Goal: Task Accomplishment & Management: Manage account settings

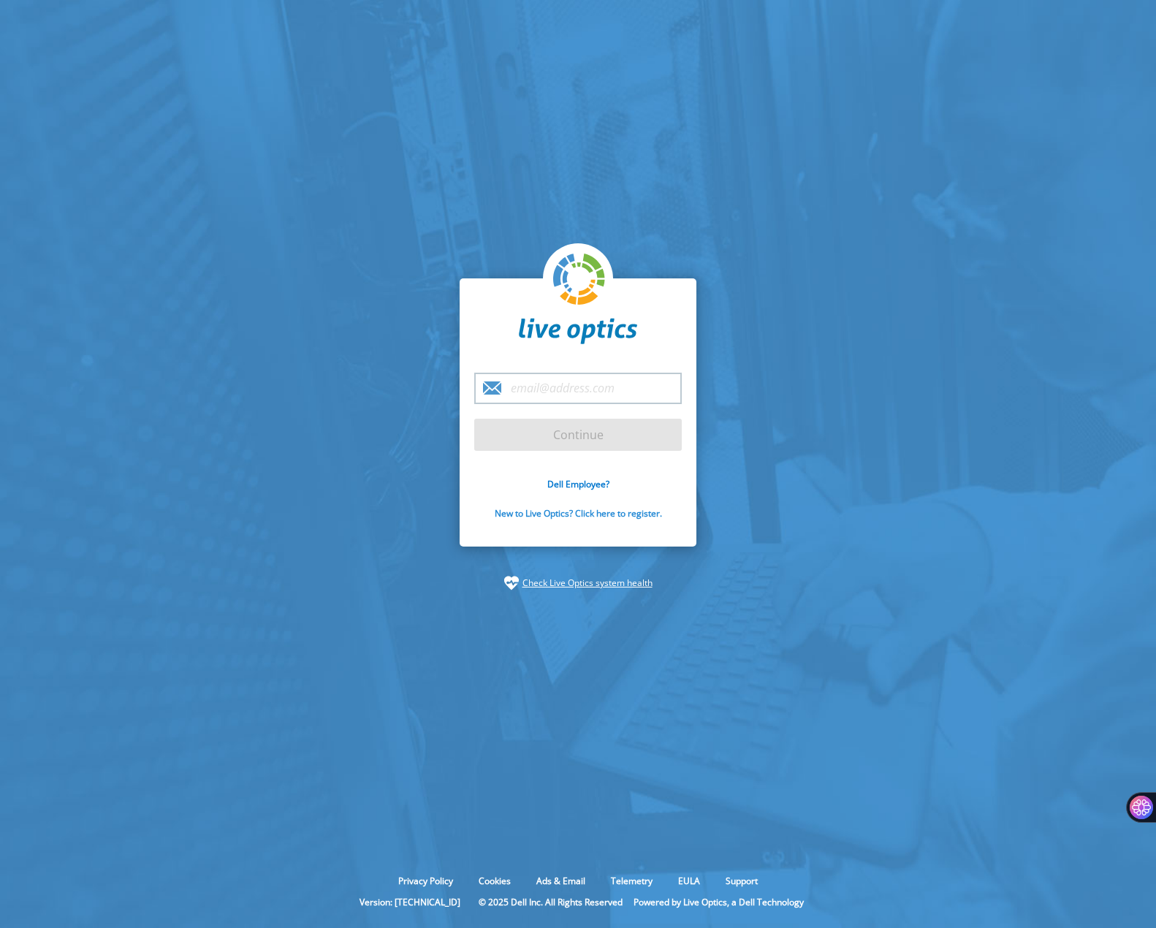
click at [523, 511] on link "New to Live Optics? Click here to register." at bounding box center [578, 513] width 167 height 12
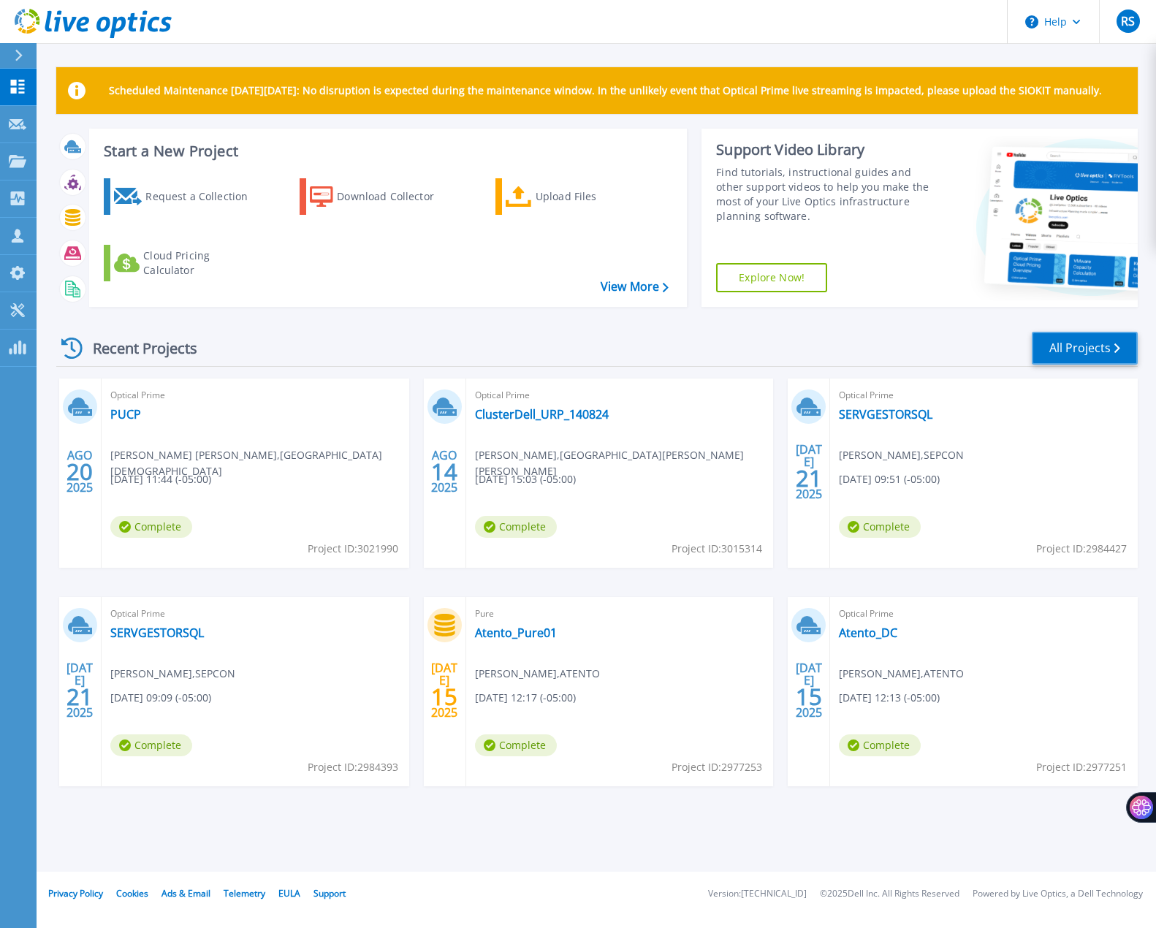
click at [1056, 363] on link "All Projects" at bounding box center [1085, 348] width 106 height 33
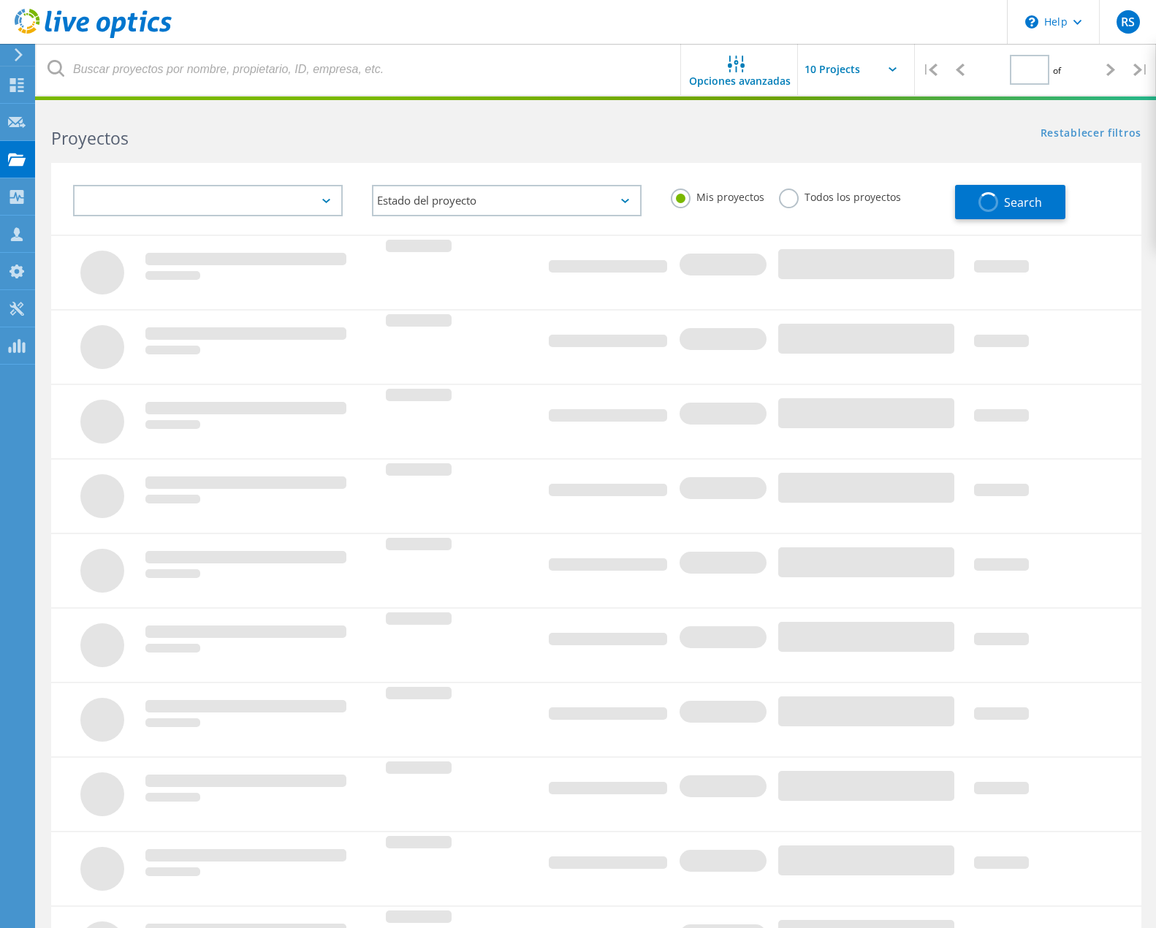
type input "2"
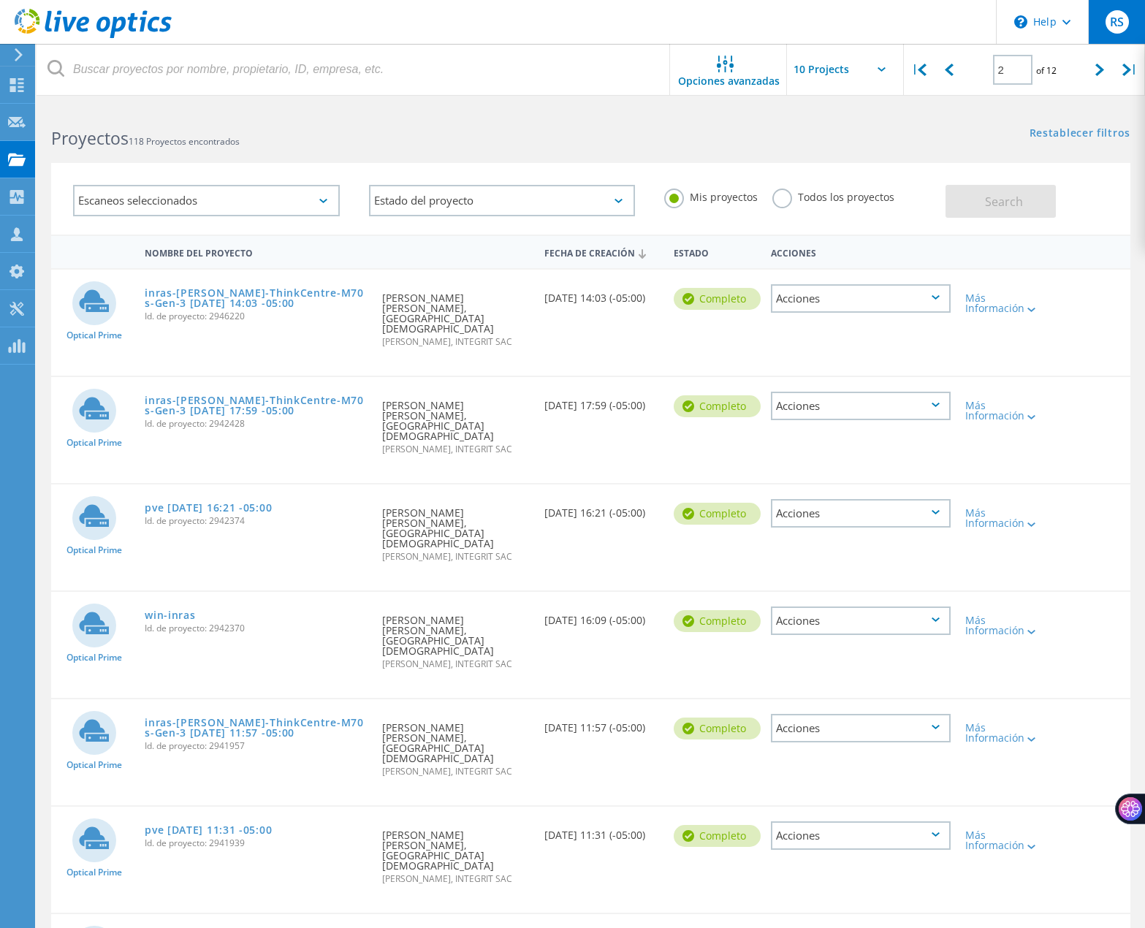
click at [1109, 38] on div "RS" at bounding box center [1116, 22] width 57 height 44
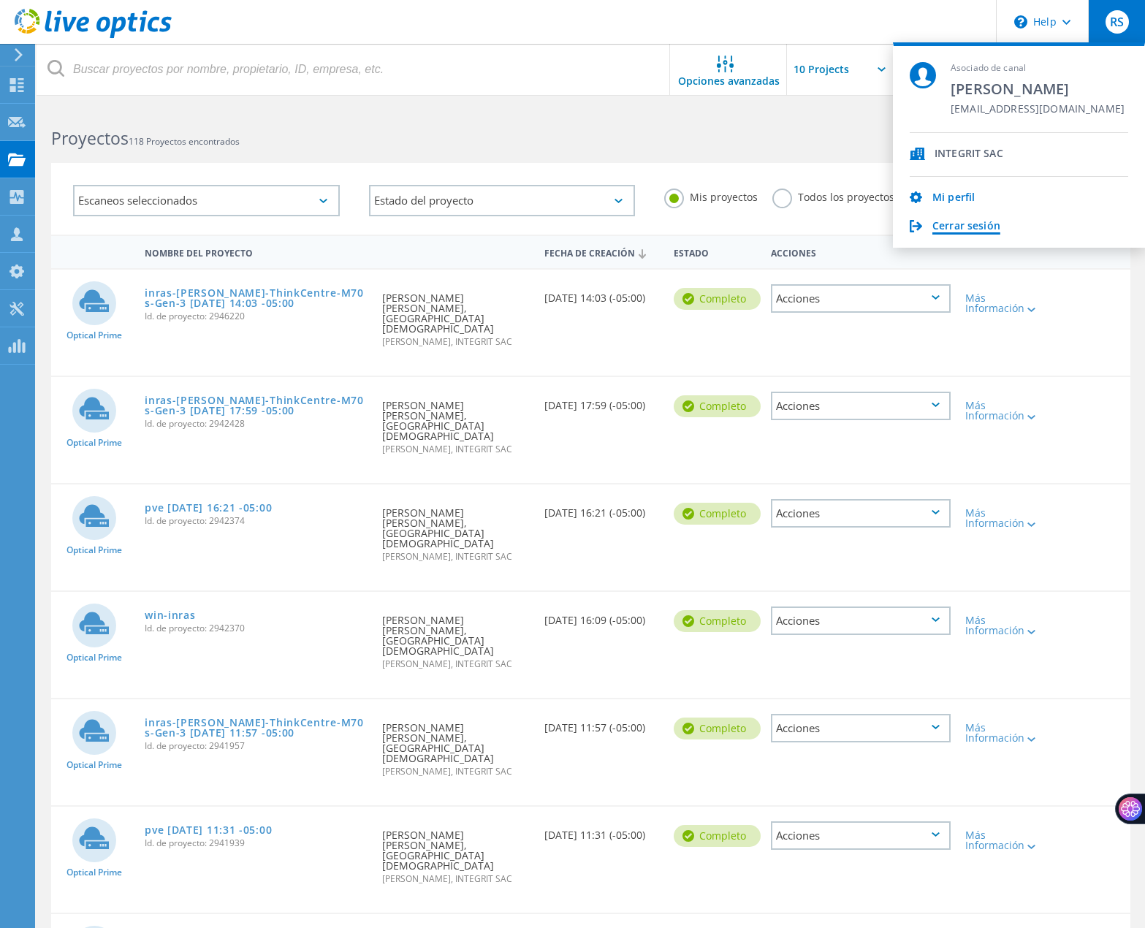
click at [984, 229] on link "Cerrar sesión" at bounding box center [966, 227] width 68 height 14
